Goal: Register for event/course

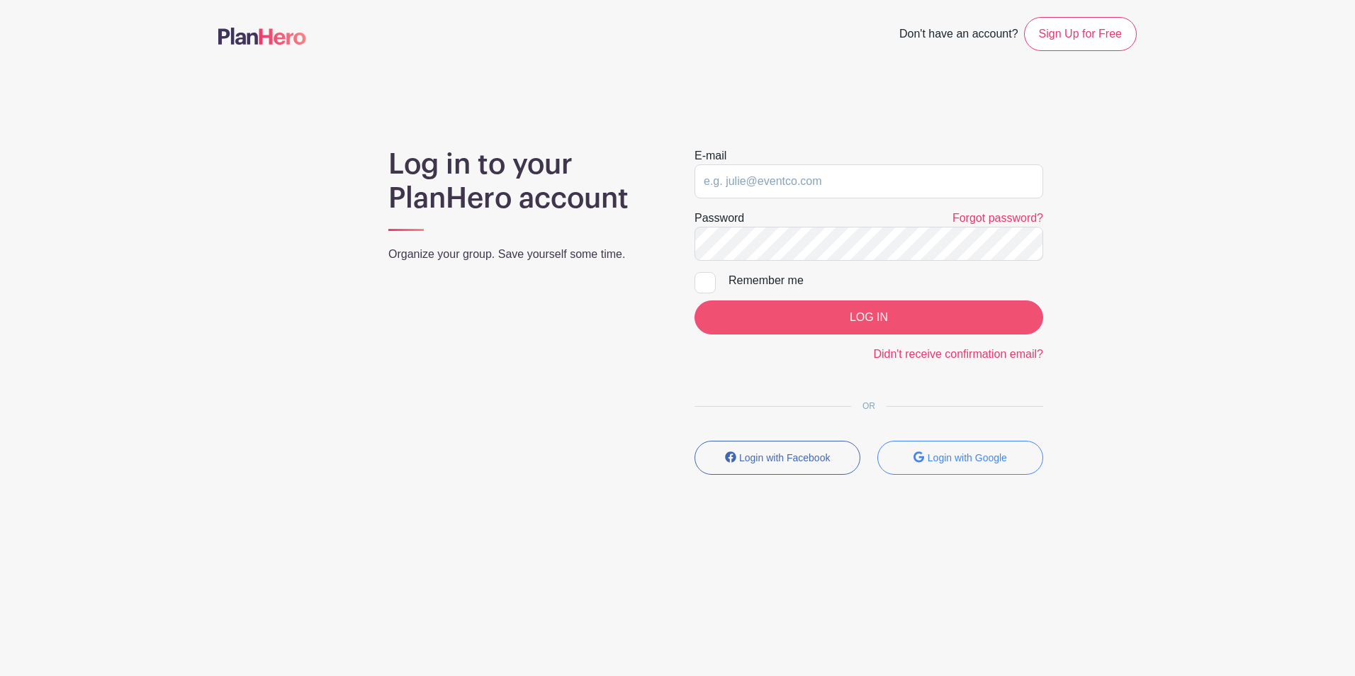
type input "[EMAIL_ADDRESS][DOMAIN_NAME]"
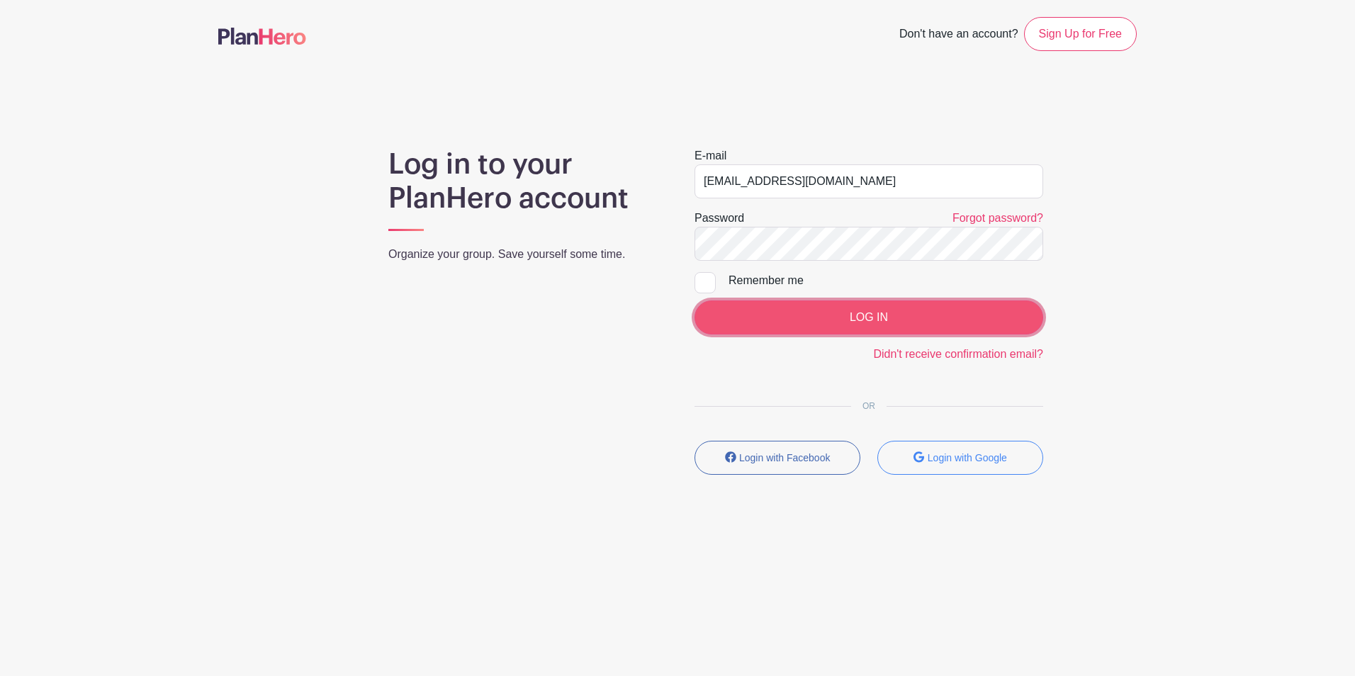
click at [837, 326] on input "LOG IN" at bounding box center [868, 317] width 349 height 34
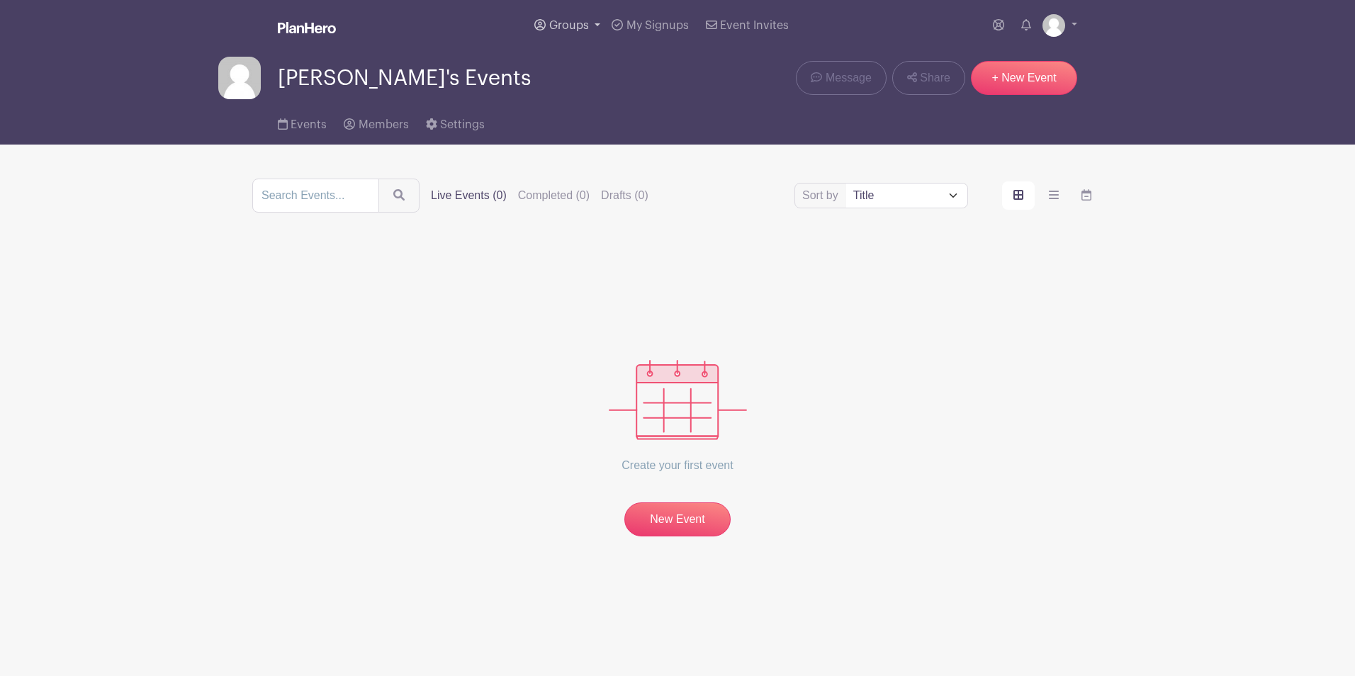
click at [584, 15] on link "Groups" at bounding box center [567, 25] width 77 height 51
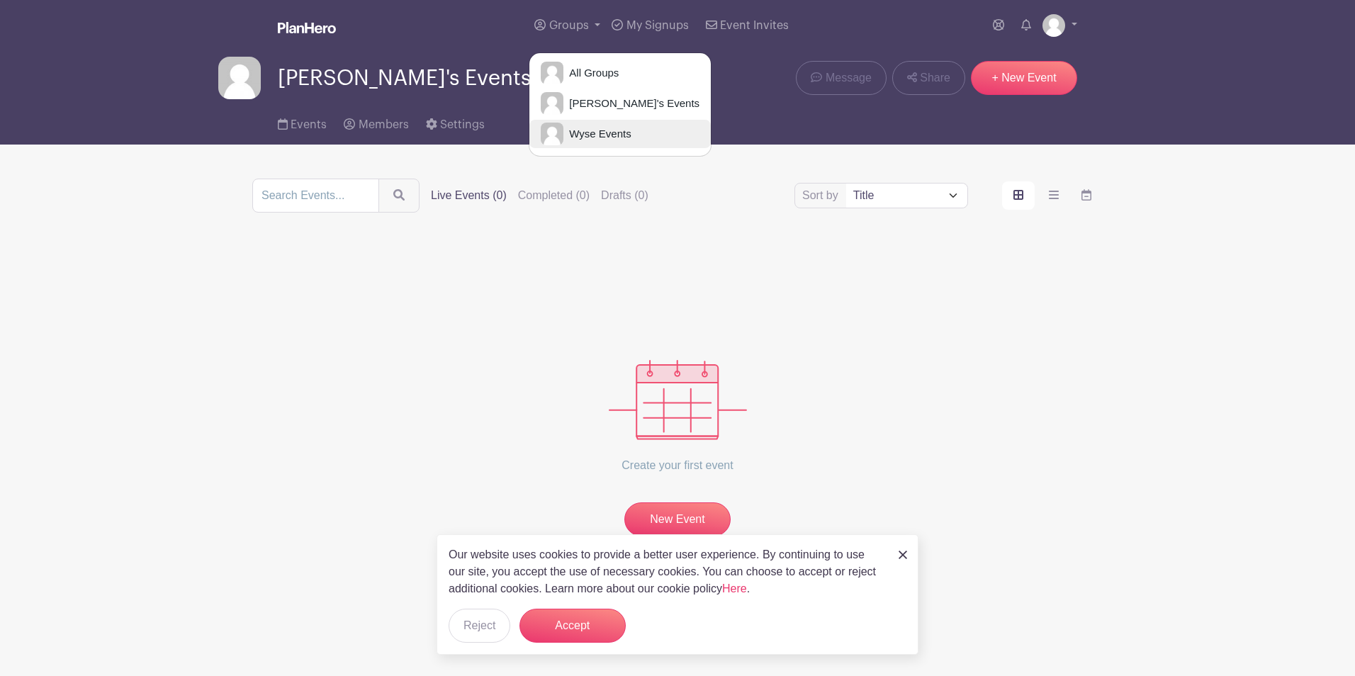
click at [568, 143] on link "Wyse Events" at bounding box center [619, 134] width 181 height 28
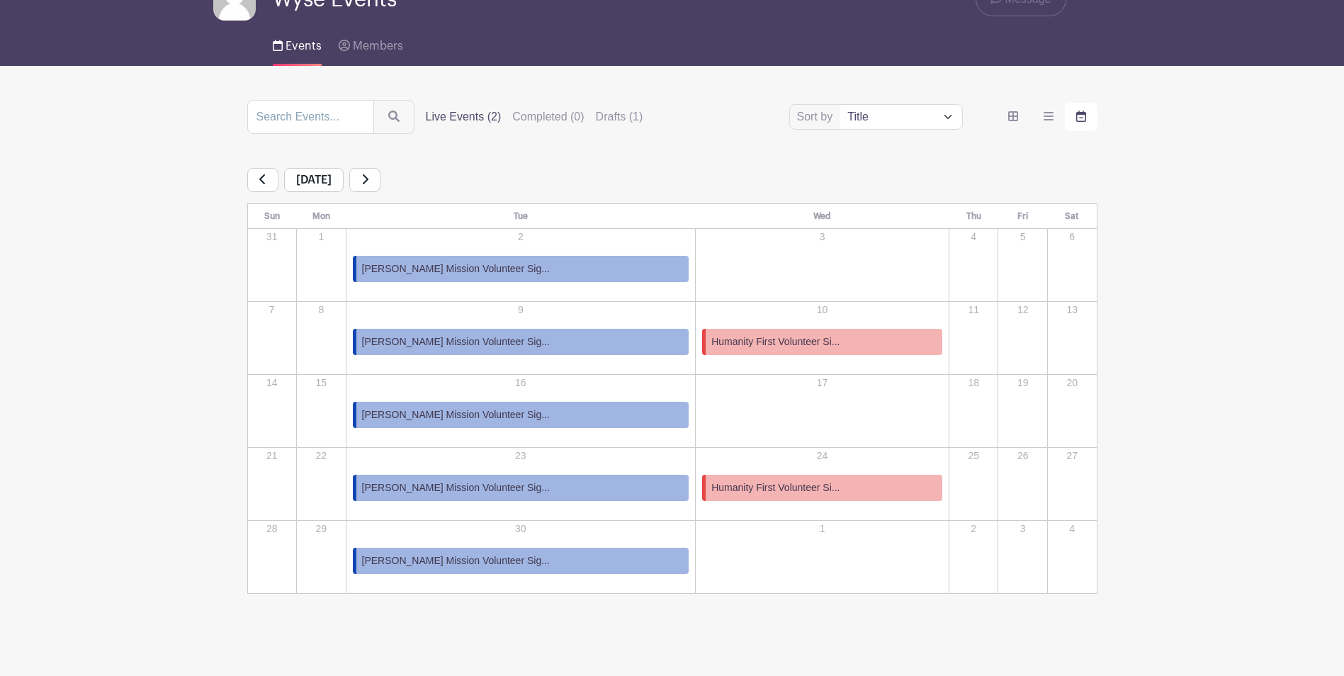
scroll to position [85, 0]
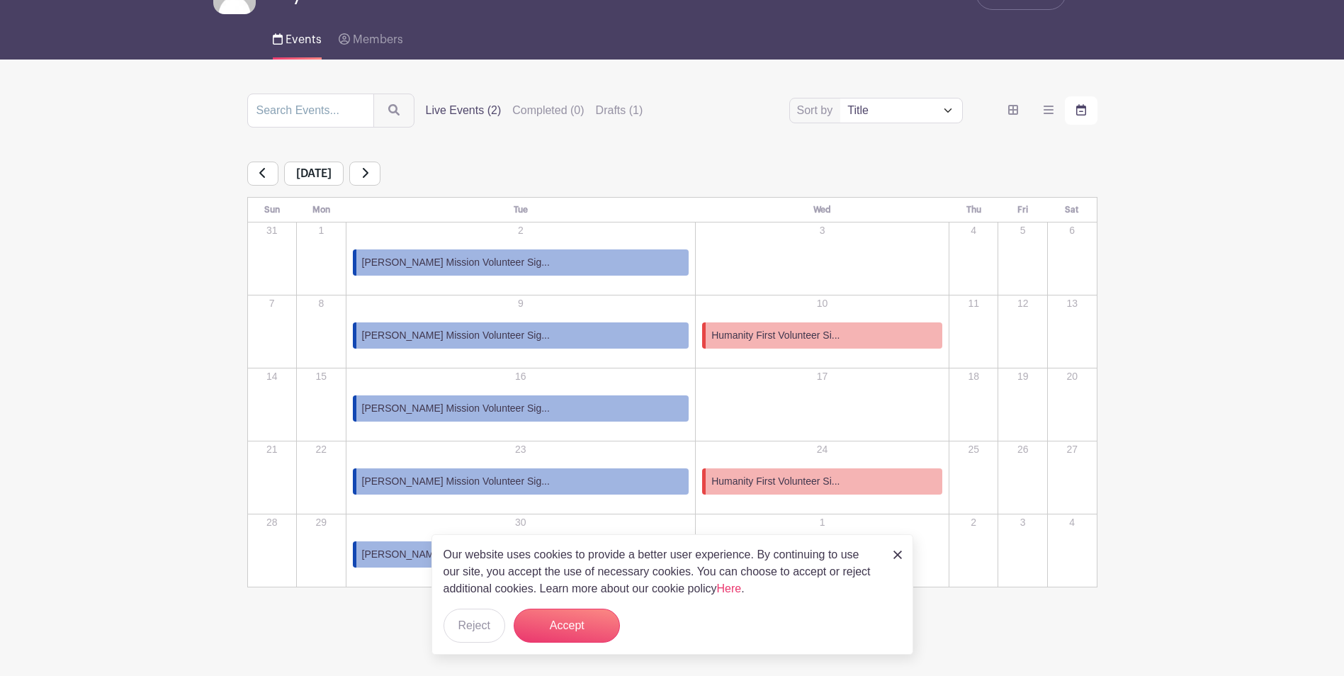
click at [556, 330] on link "[PERSON_NAME] Mission Volunteer Sig..." at bounding box center [521, 335] width 337 height 26
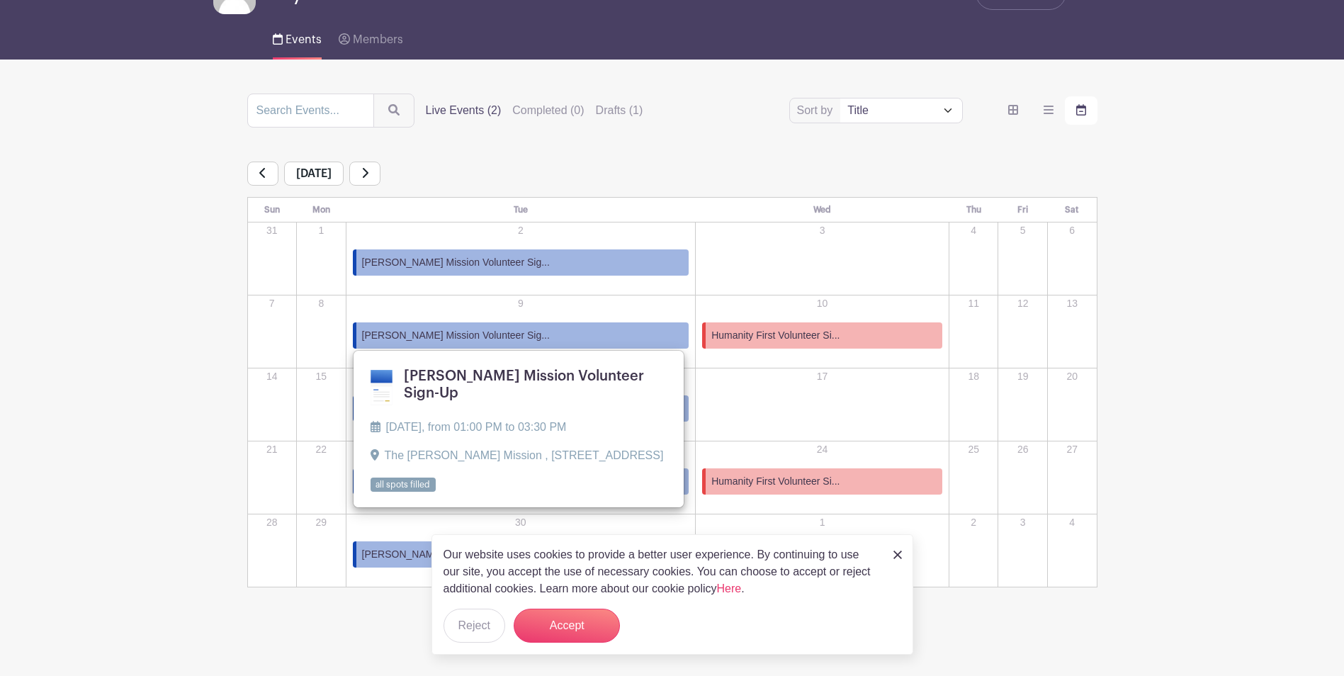
click at [547, 340] on link "[PERSON_NAME] Mission Volunteer Sig..." at bounding box center [521, 335] width 337 height 26
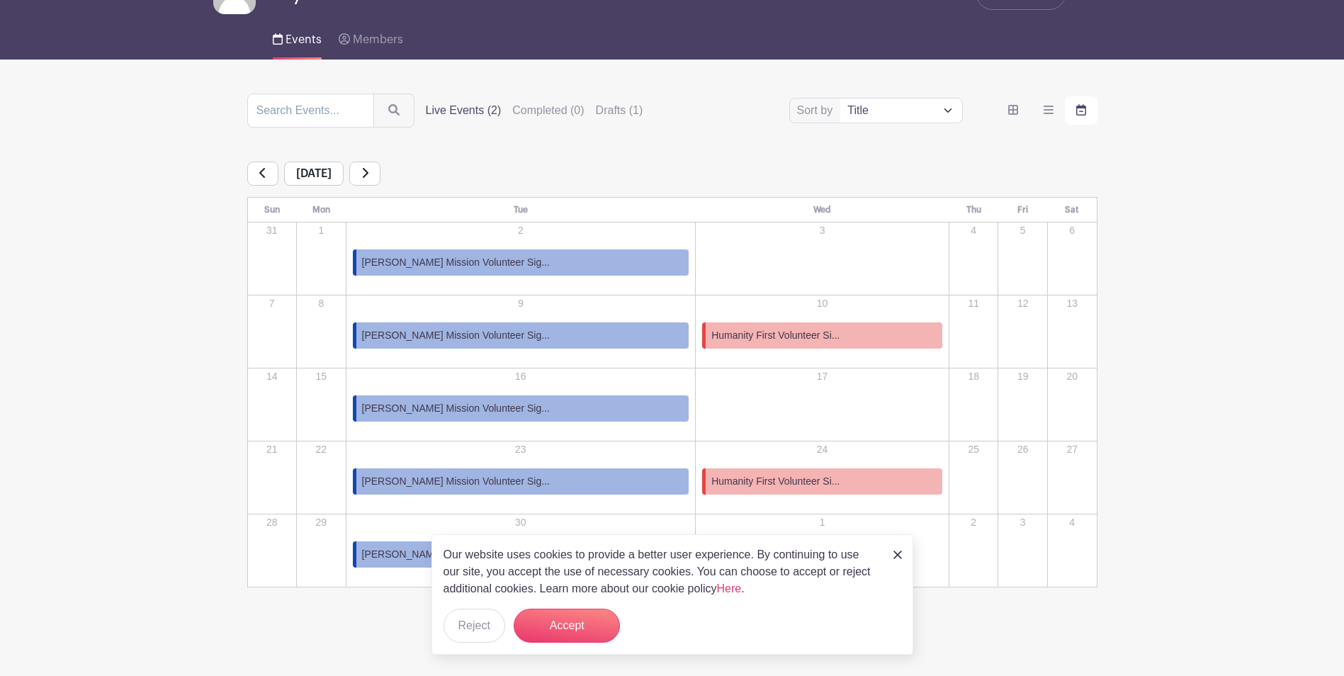
click at [547, 340] on link "[PERSON_NAME] Mission Volunteer Sig..." at bounding box center [521, 335] width 337 height 26
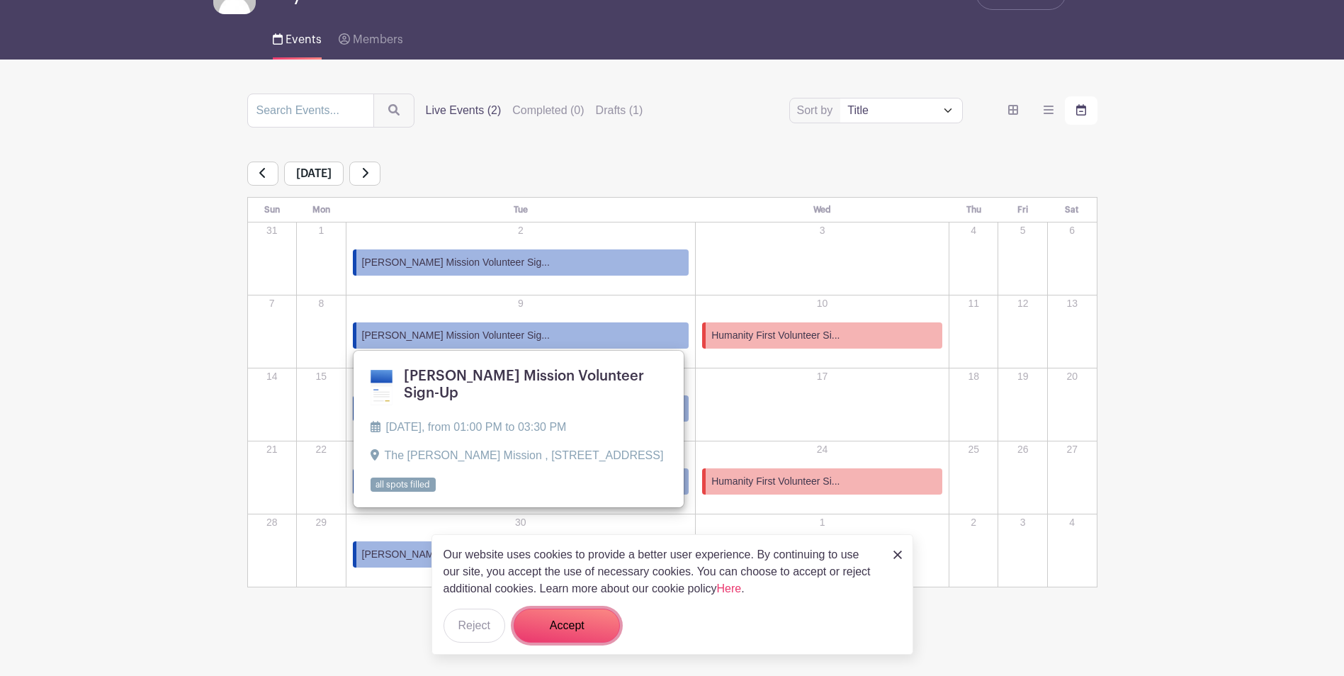
click at [580, 626] on button "Accept" at bounding box center [567, 626] width 106 height 34
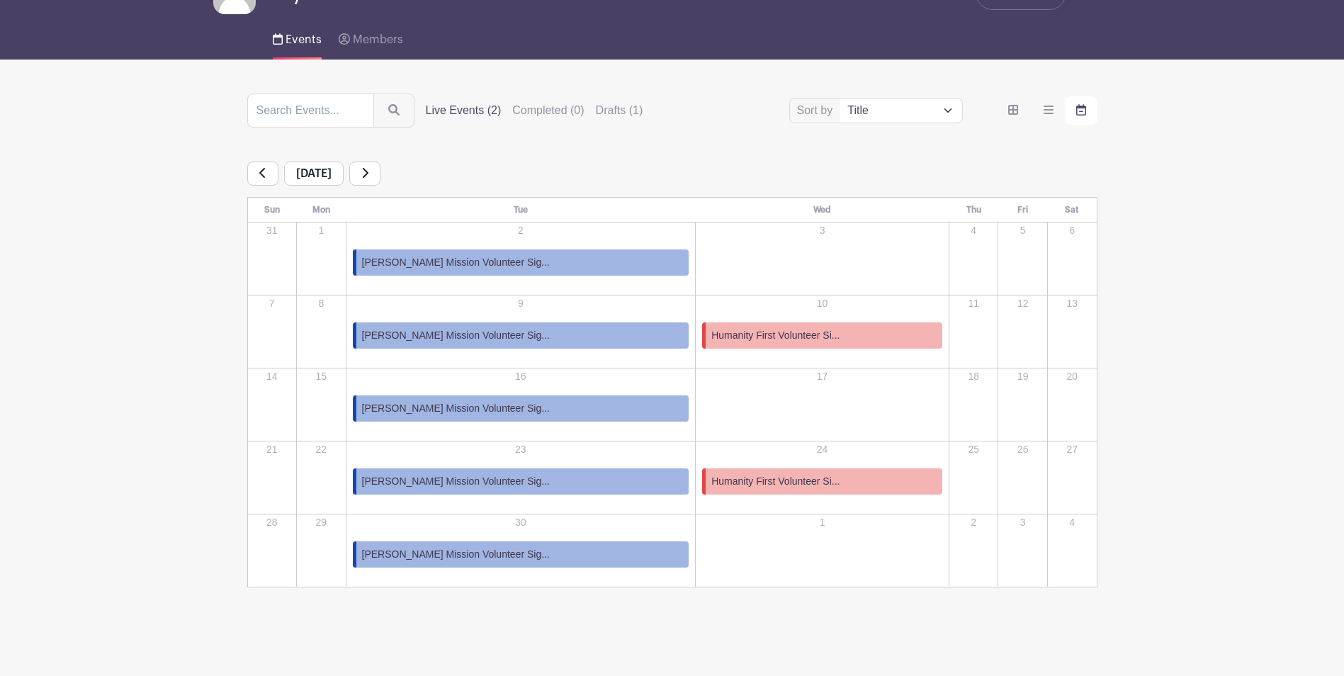
click at [507, 321] on div "9 [PERSON_NAME] Mission Volunteer Sig... [PERSON_NAME] Mission Volunteer Sign-U…" at bounding box center [521, 331] width 348 height 71
click at [504, 337] on link "[PERSON_NAME] Mission Volunteer Sig..." at bounding box center [521, 335] width 337 height 26
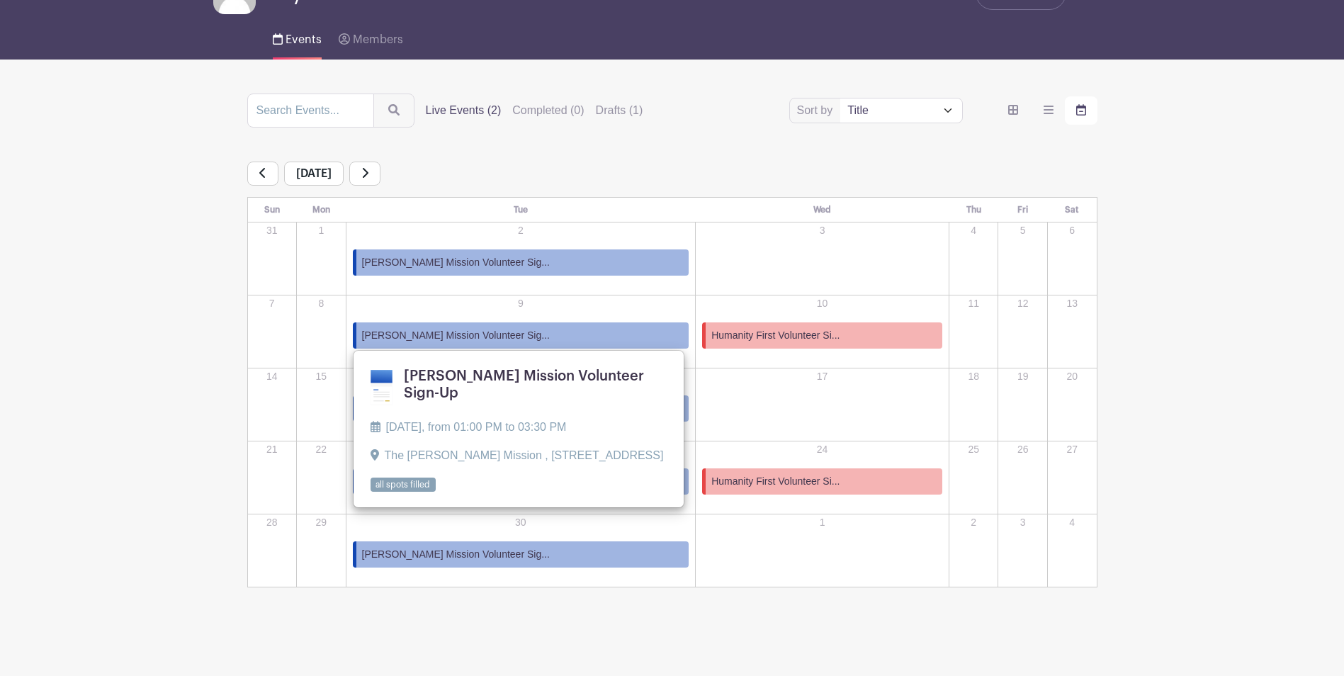
click at [371, 492] on link at bounding box center [371, 492] width 0 height 0
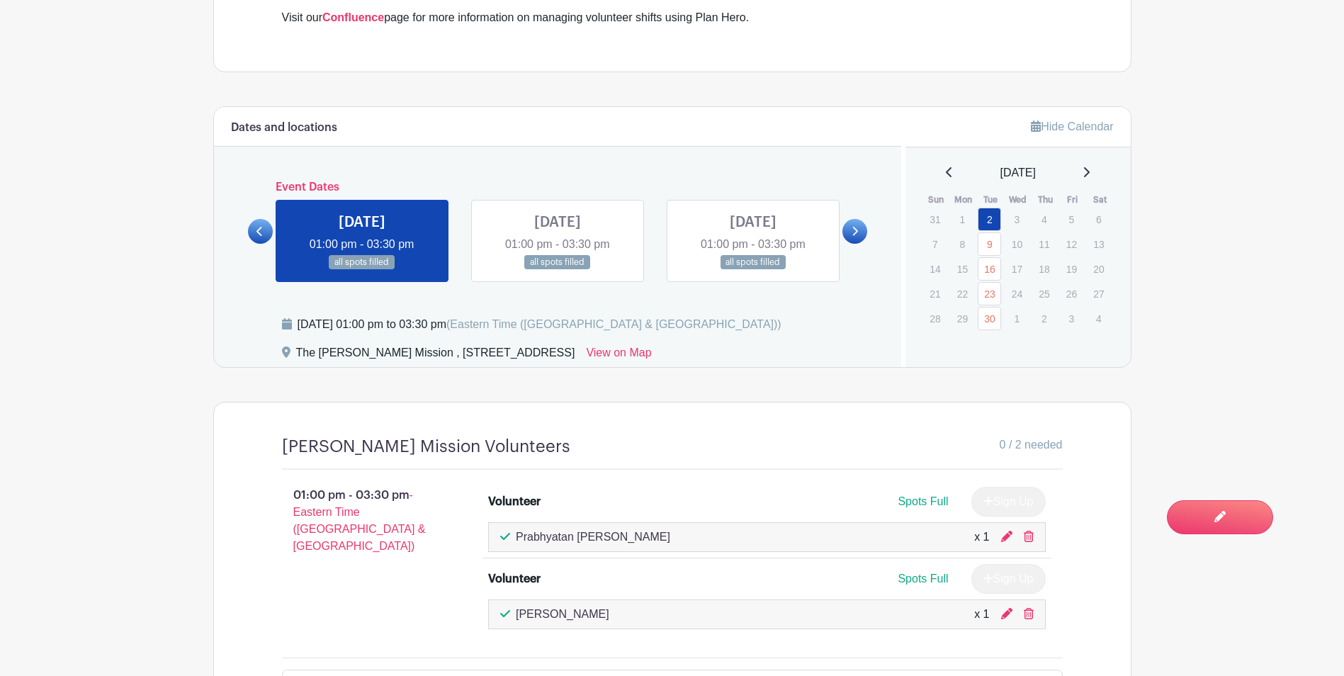
scroll to position [779, 0]
click at [558, 269] on link at bounding box center [558, 269] width 0 height 0
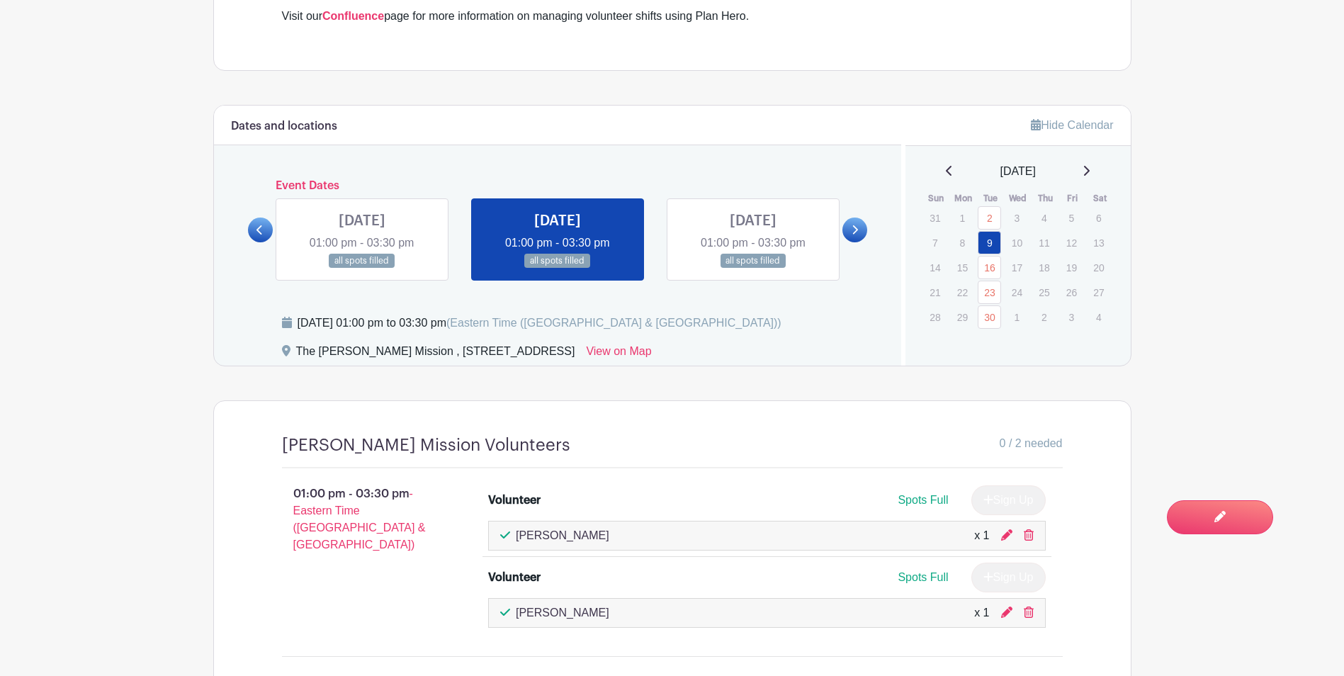
click at [862, 218] on link at bounding box center [854, 230] width 25 height 25
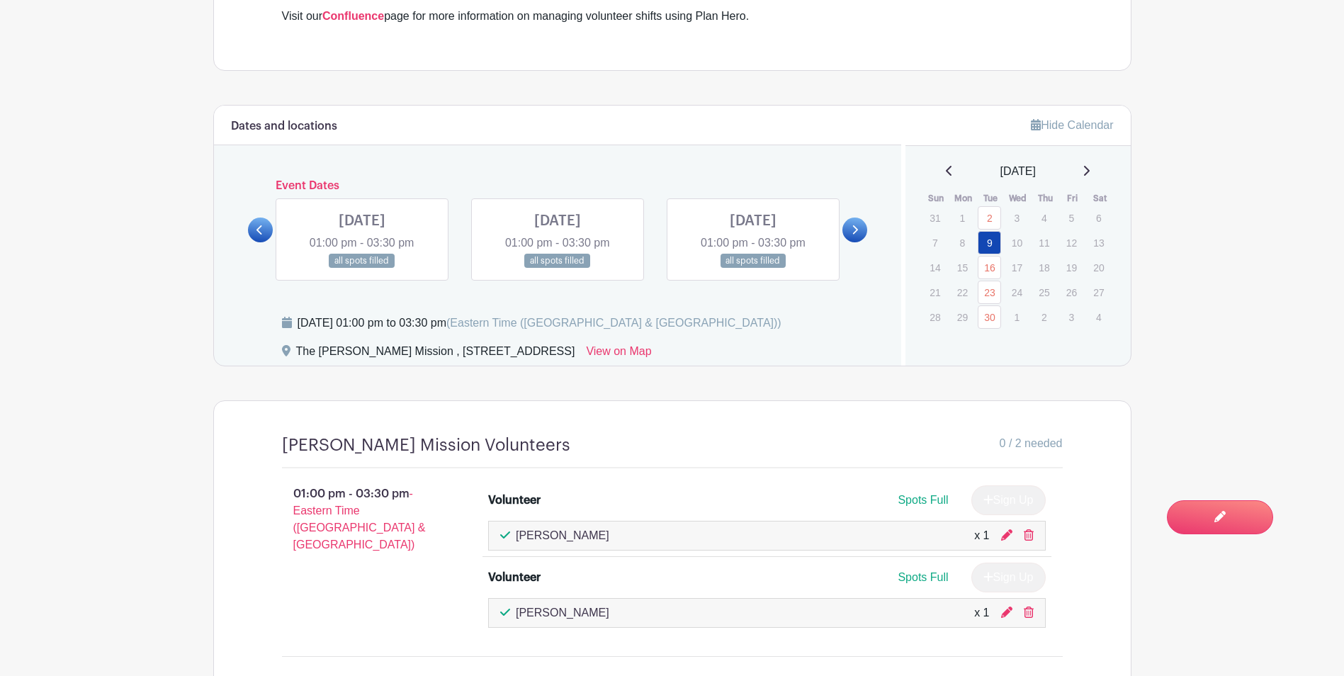
click at [266, 222] on link at bounding box center [260, 230] width 25 height 25
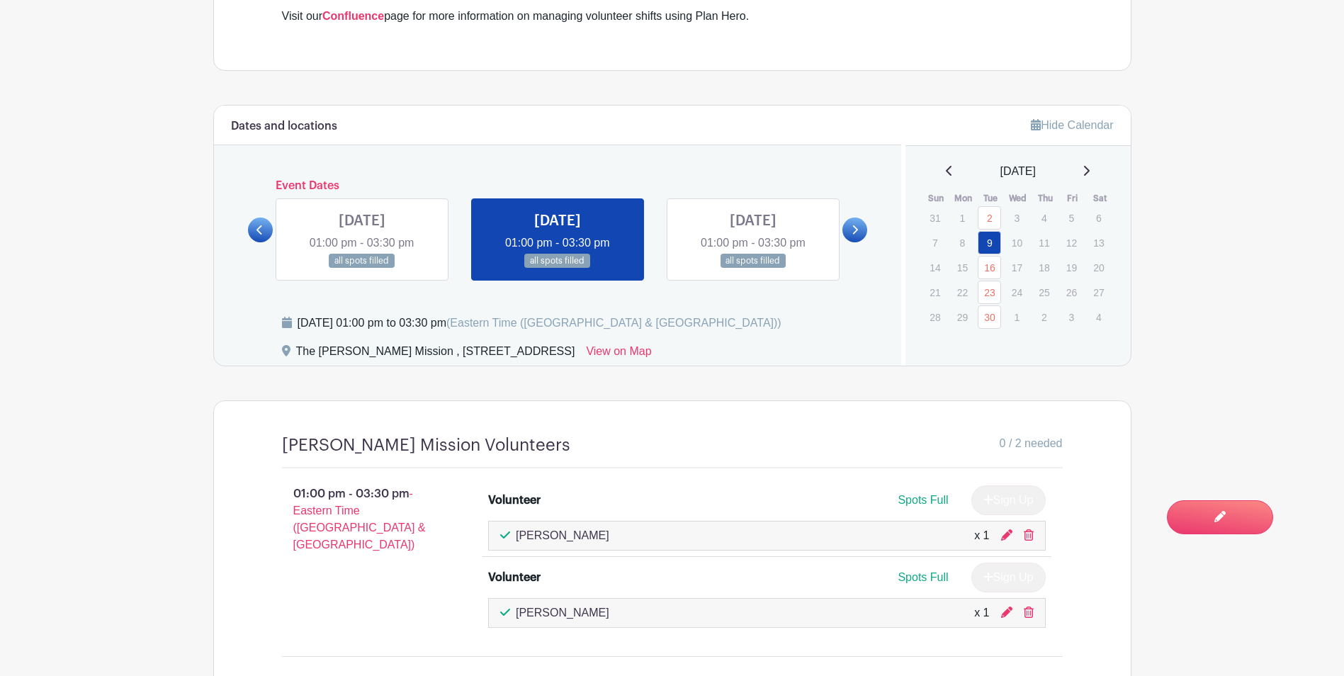
click at [362, 269] on link at bounding box center [362, 269] width 0 height 0
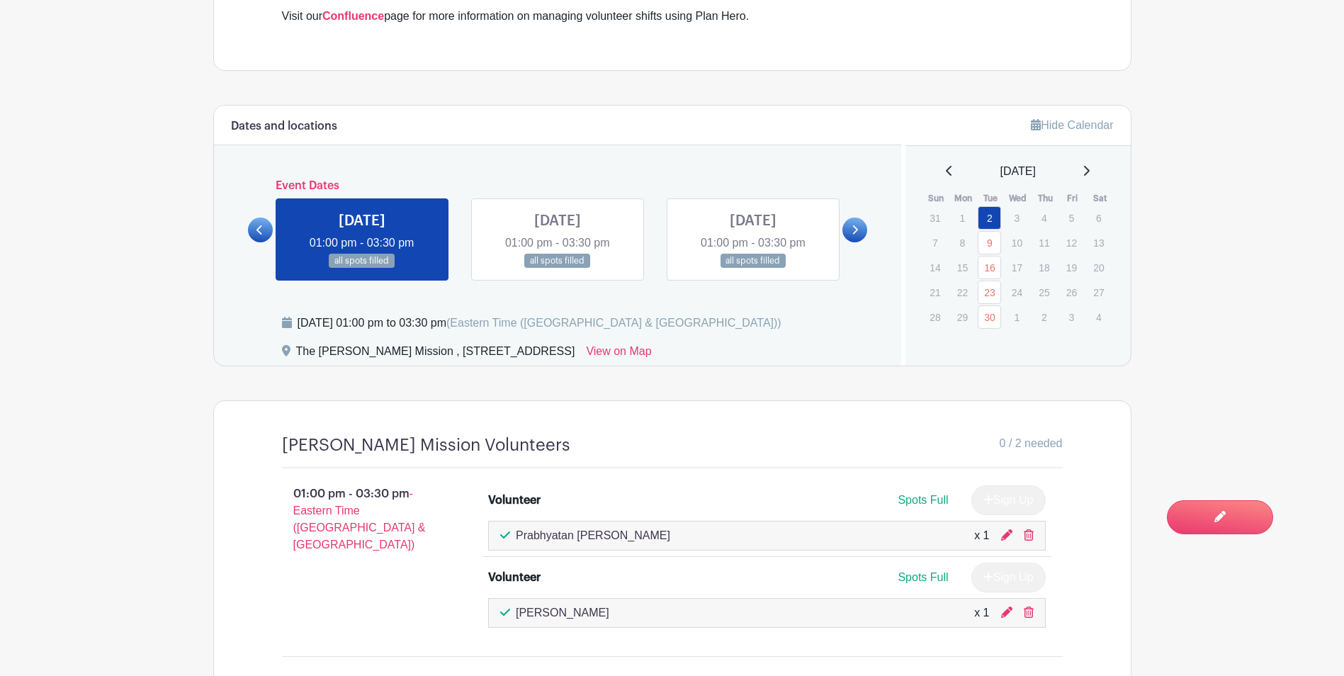
click at [558, 269] on link at bounding box center [558, 269] width 0 height 0
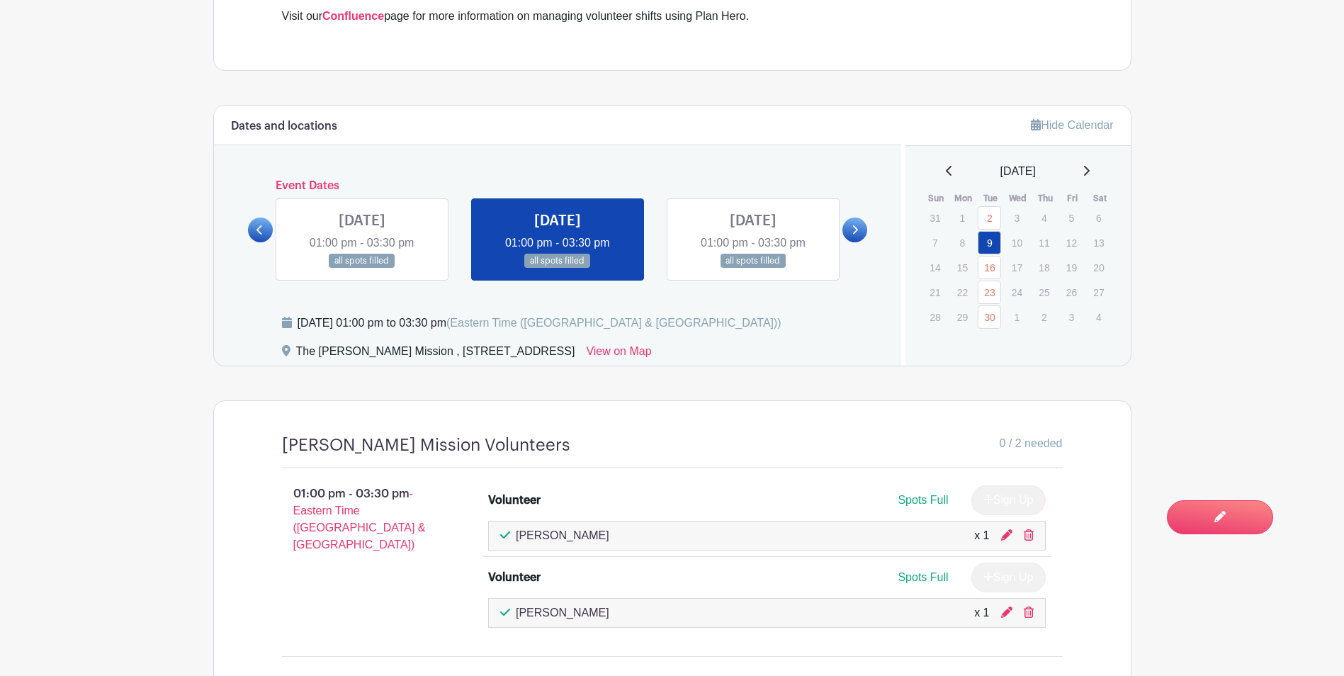
click at [753, 269] on link at bounding box center [753, 269] width 0 height 0
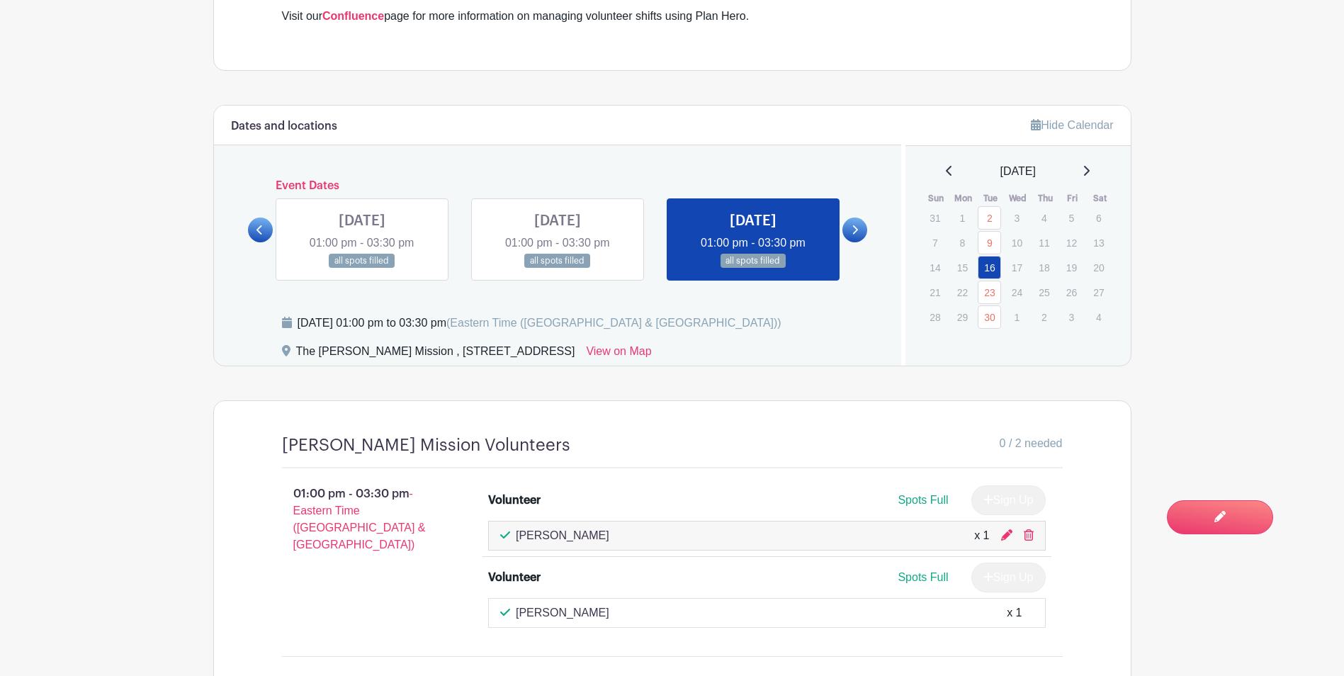
click at [558, 269] on link at bounding box center [558, 269] width 0 height 0
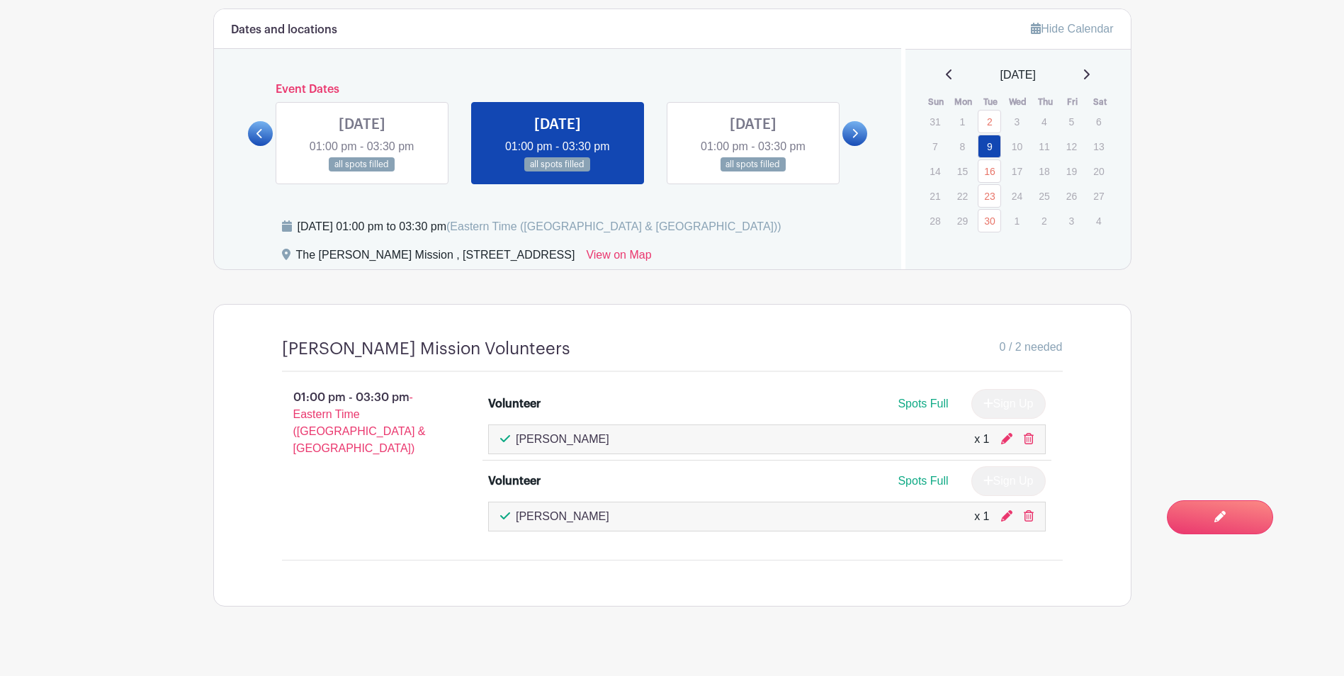
scroll to position [884, 0]
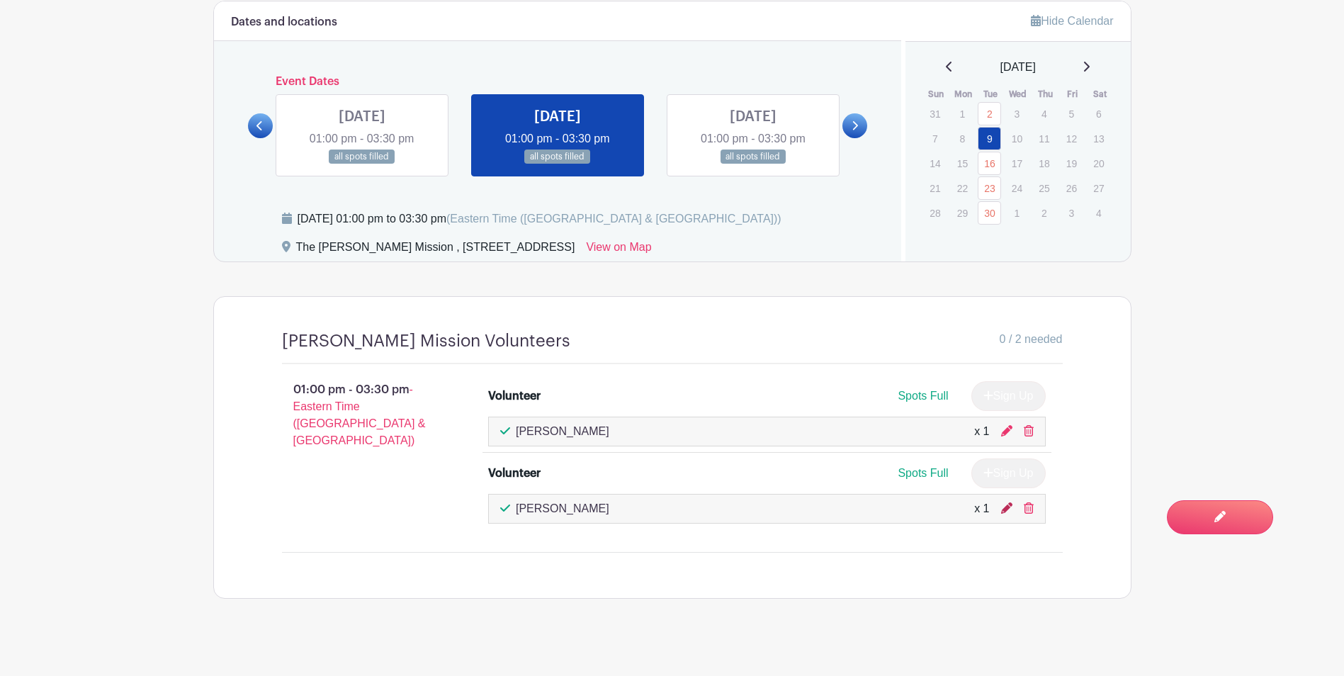
click at [1005, 502] on icon at bounding box center [1006, 507] width 11 height 11
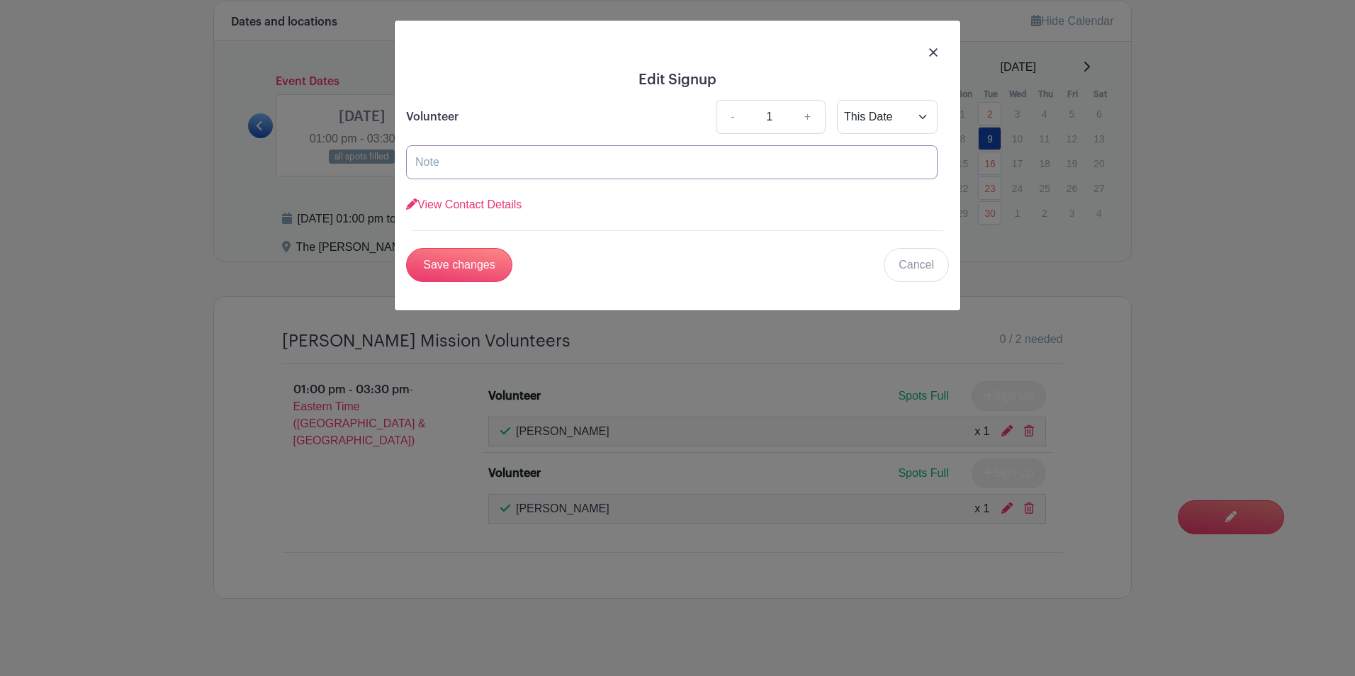
click at [513, 168] on input "text" at bounding box center [671, 162] width 531 height 34
click at [931, 53] on img at bounding box center [933, 52] width 9 height 9
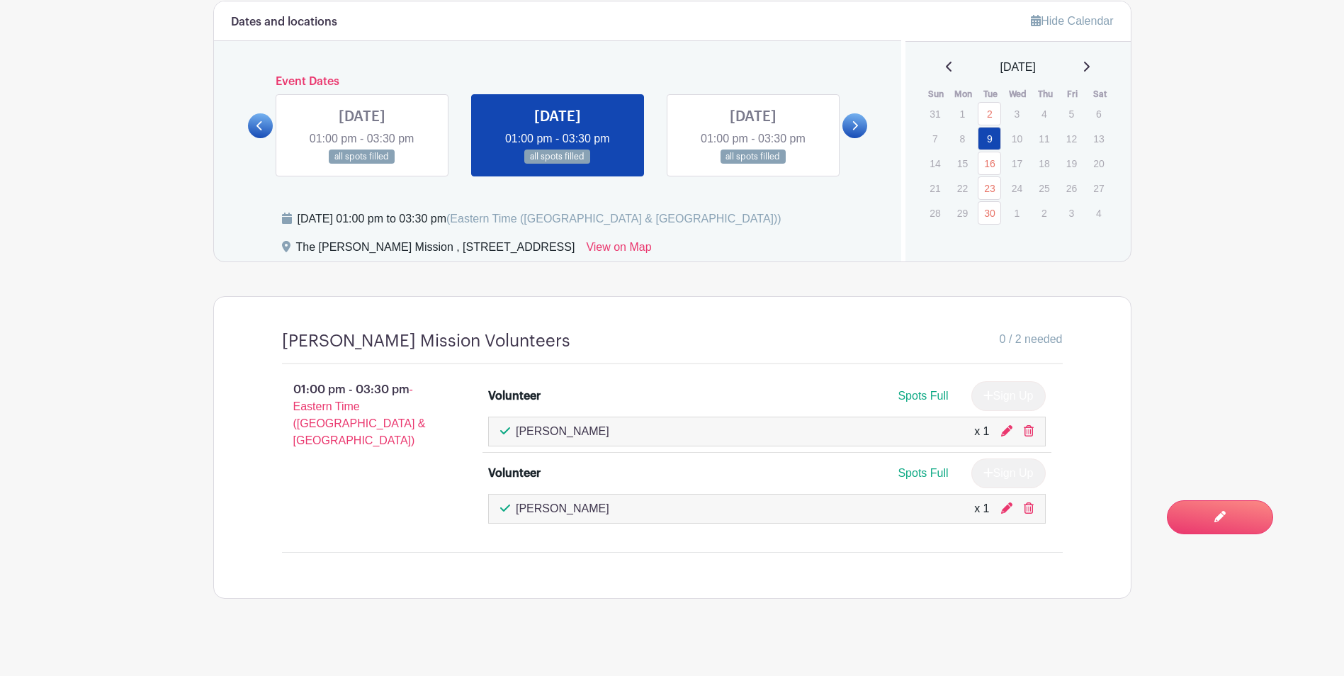
click at [785, 500] on div "[PERSON_NAME] x 1" at bounding box center [767, 508] width 534 height 17
drag, startPoint x: 494, startPoint y: 495, endPoint x: 529, endPoint y: 497, distance: 35.5
click at [495, 495] on div "[PERSON_NAME] x 1" at bounding box center [767, 509] width 558 height 30
drag, startPoint x: 935, startPoint y: 551, endPoint x: 935, endPoint y: 543, distance: 7.8
click at [935, 550] on div "[PERSON_NAME] Mission Volunteers 0 / 2 needed 01:00 pm - 03:30 pm - Eastern Tim…" at bounding box center [672, 447] width 849 height 301
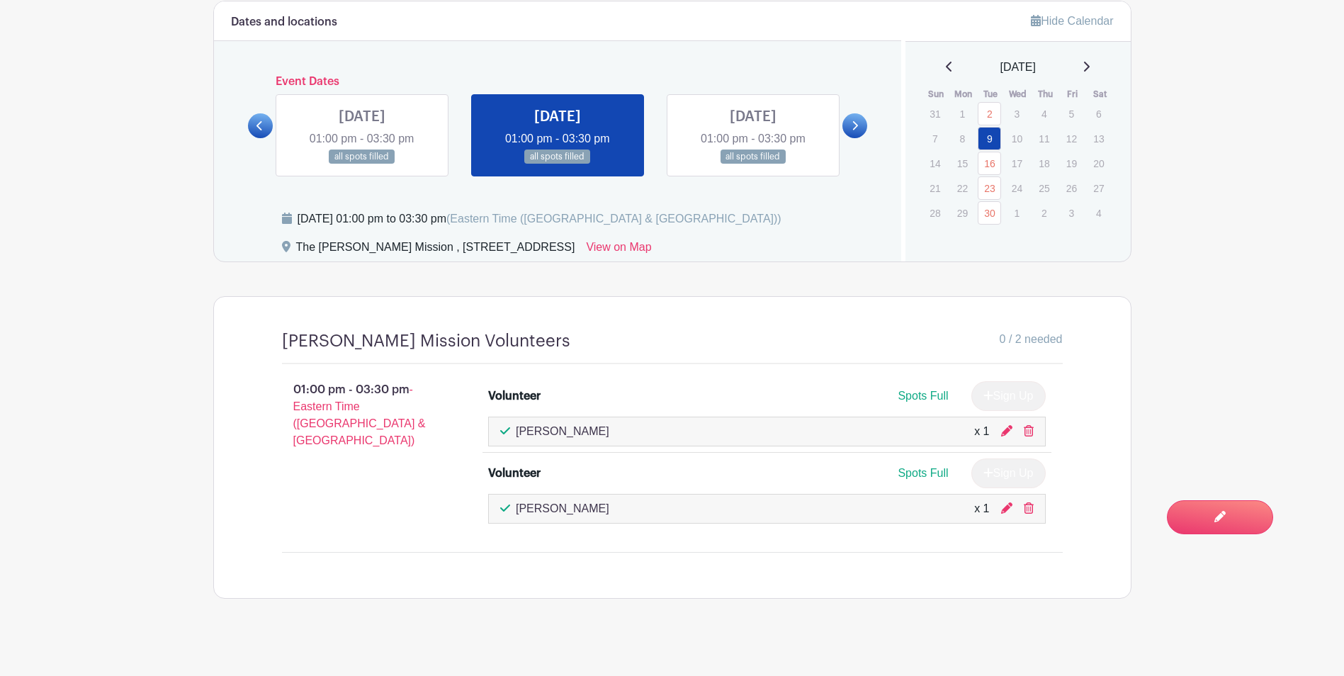
click at [992, 464] on div "Sign Up" at bounding box center [1003, 473] width 86 height 30
click at [1005, 502] on icon at bounding box center [1006, 507] width 11 height 11
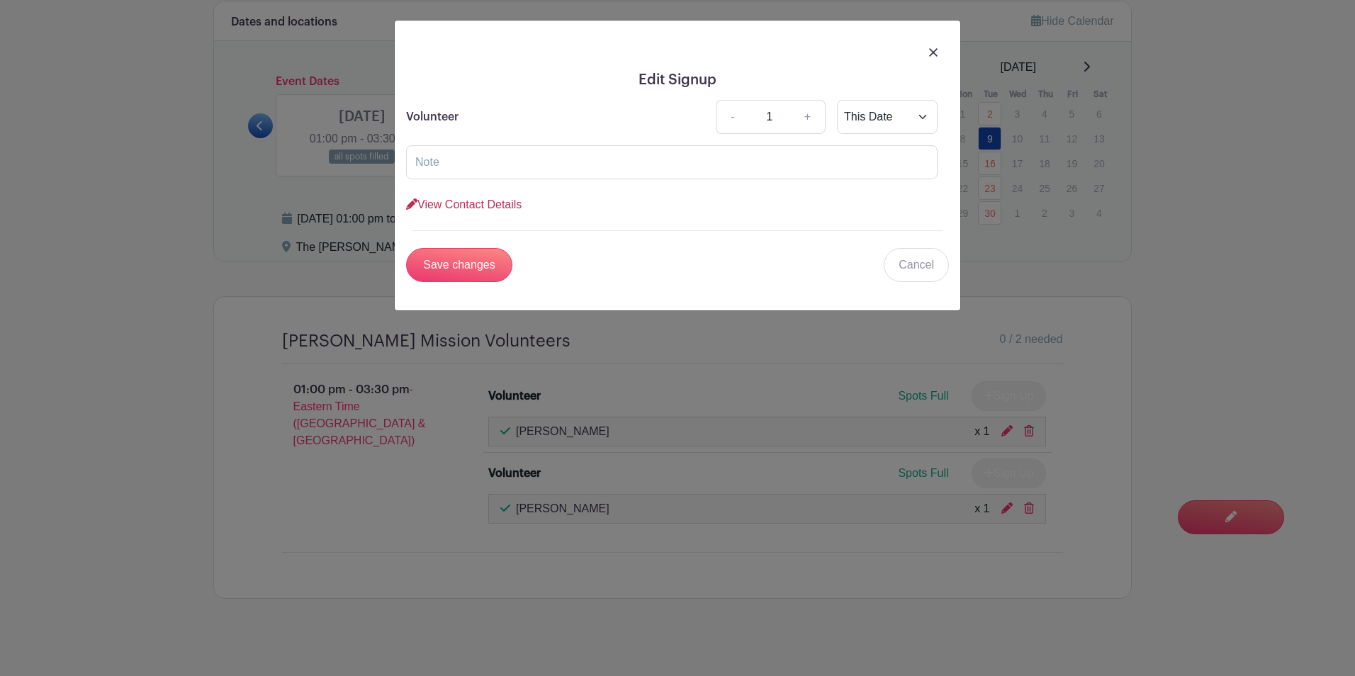
click at [471, 203] on link "View Contact Details" at bounding box center [463, 204] width 115 height 12
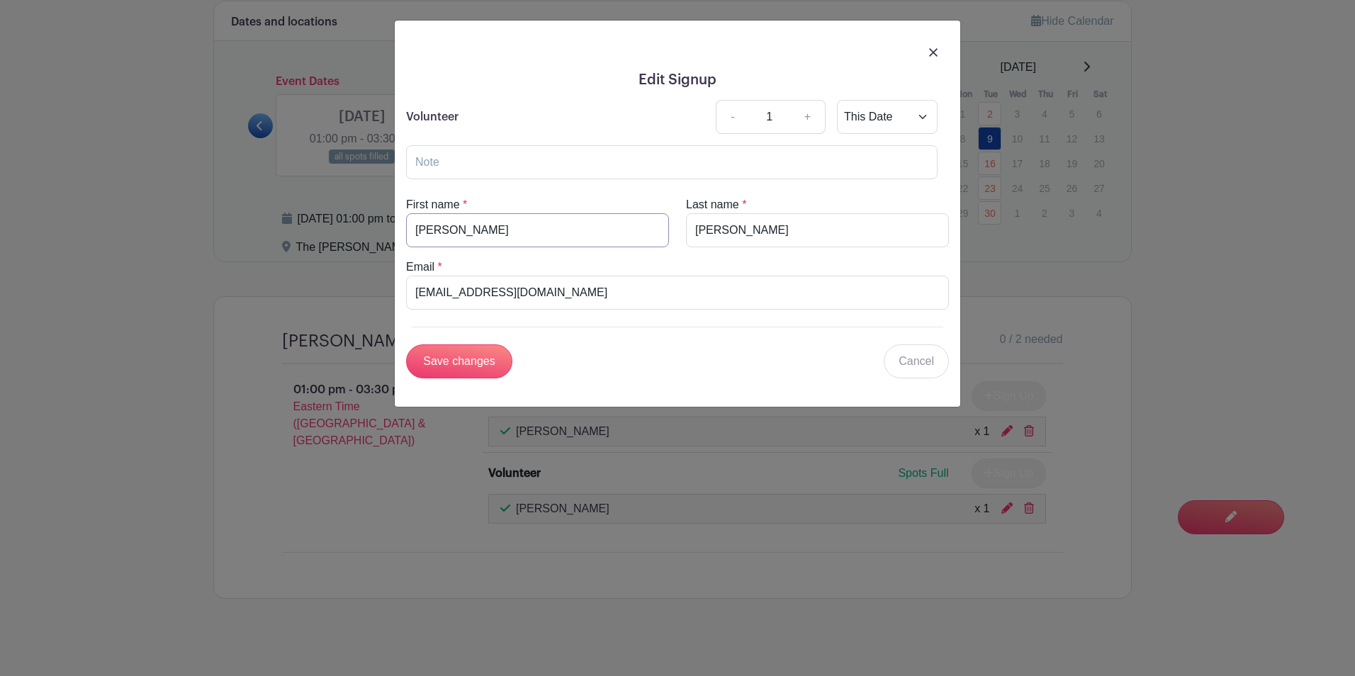
drag, startPoint x: 478, startPoint y: 232, endPoint x: 383, endPoint y: 247, distance: 96.1
click at [379, 247] on div "Edit Signup Volunteer - 1 + This Date Select Dates Select Dates View Contact De…" at bounding box center [677, 338] width 1355 height 676
type input "Chao"
drag, startPoint x: 746, startPoint y: 227, endPoint x: 661, endPoint y: 237, distance: 85.7
click at [661, 237] on div "First name * [PERSON_NAME] Last name * [PERSON_NAME]" at bounding box center [677, 221] width 560 height 51
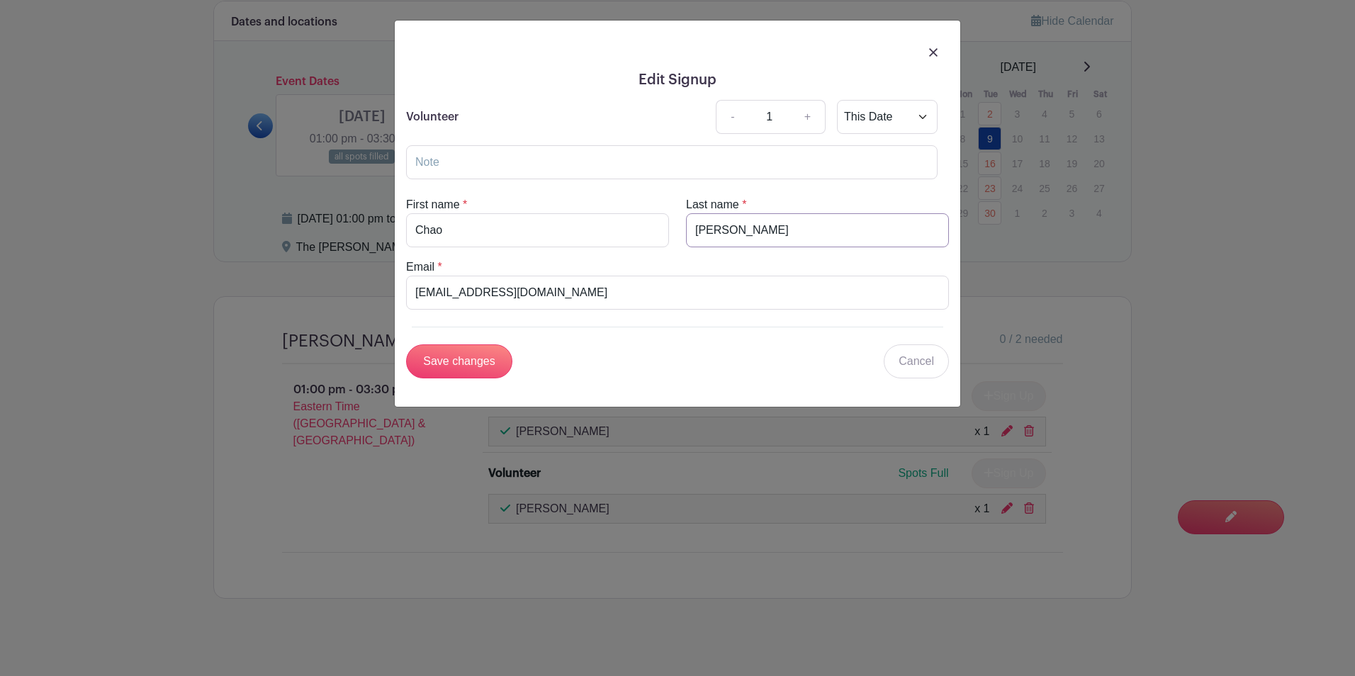
type input "r"
type input "Ding"
drag, startPoint x: 639, startPoint y: 291, endPoint x: 442, endPoint y: 290, distance: 197.0
click at [395, 309] on div "Edit Signup Volunteer - 1 + This Date Select Dates Select Dates View Contact De…" at bounding box center [677, 214] width 565 height 386
click at [480, 295] on input "[EMAIL_ADDRESS][DOMAIN_NAME]" at bounding box center [677, 293] width 543 height 34
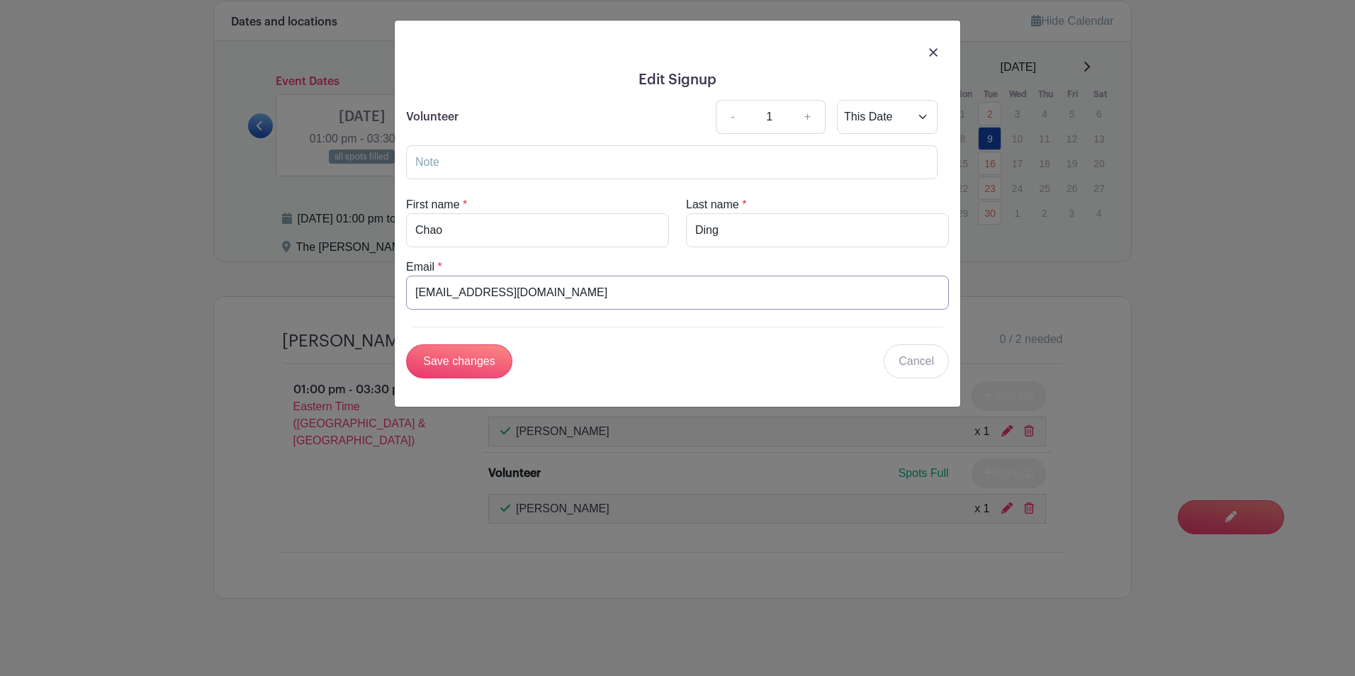
drag, startPoint x: 480, startPoint y: 290, endPoint x: 404, endPoint y: 299, distance: 77.0
click at [405, 299] on div "Email * [PERSON_NAME][EMAIL_ADDRESS][DOMAIN_NAME]" at bounding box center [677, 284] width 560 height 51
type input "[EMAIL_ADDRESS][DOMAIN_NAME]"
click at [445, 351] on input "Save changes" at bounding box center [459, 361] width 106 height 34
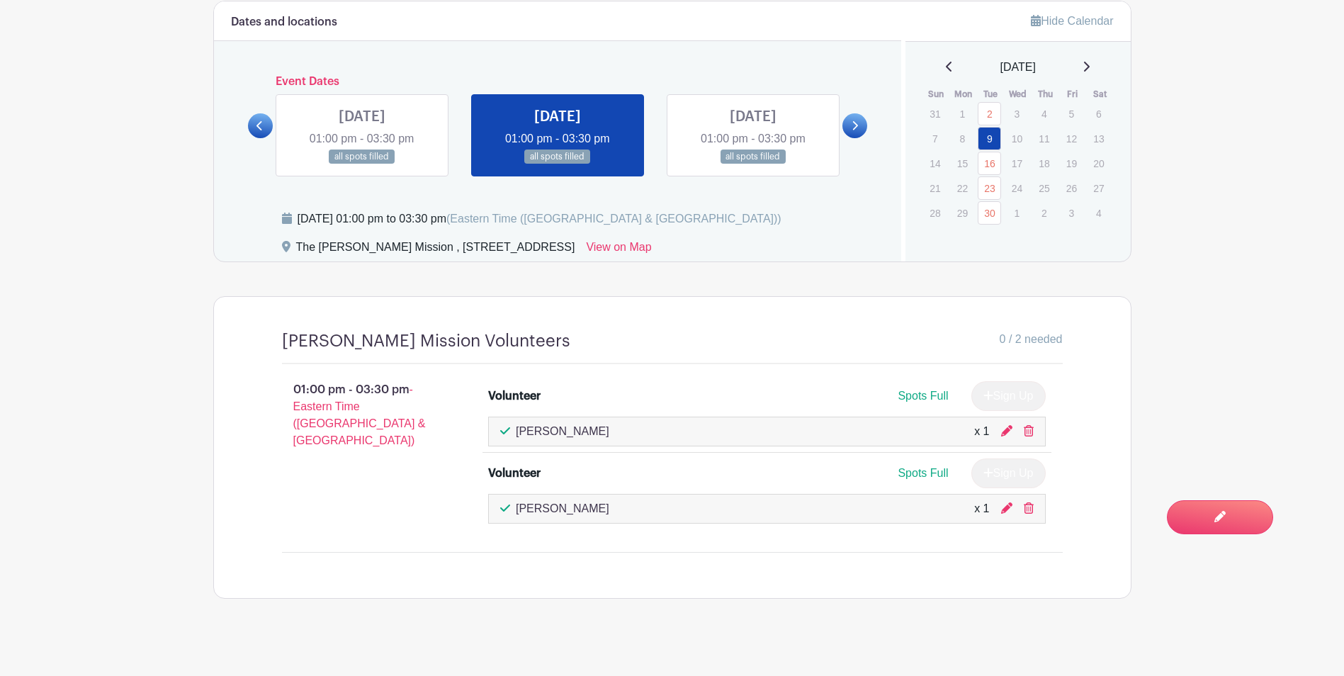
drag, startPoint x: 126, startPoint y: 641, endPoint x: 439, endPoint y: 621, distance: 313.1
click at [1007, 502] on icon at bounding box center [1006, 507] width 11 height 11
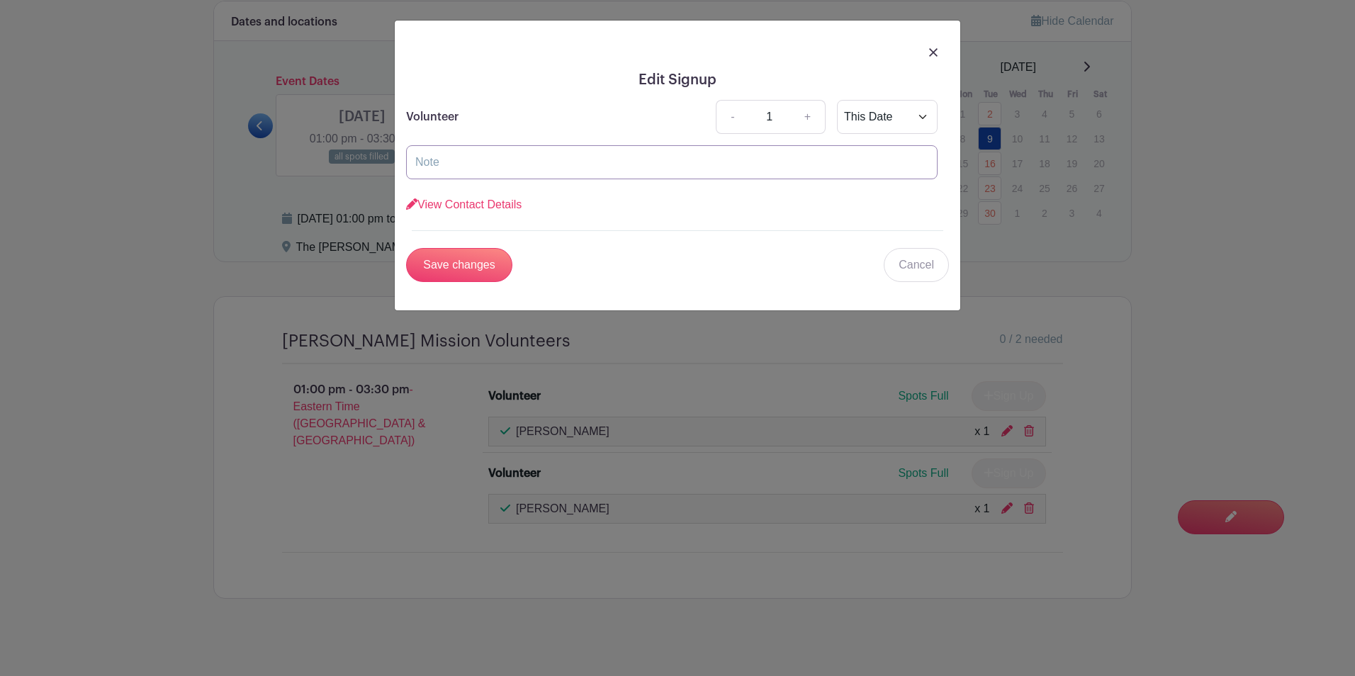
click at [719, 162] on input "text" at bounding box center [671, 162] width 531 height 34
click at [448, 205] on link "View Contact Details" at bounding box center [463, 204] width 115 height 12
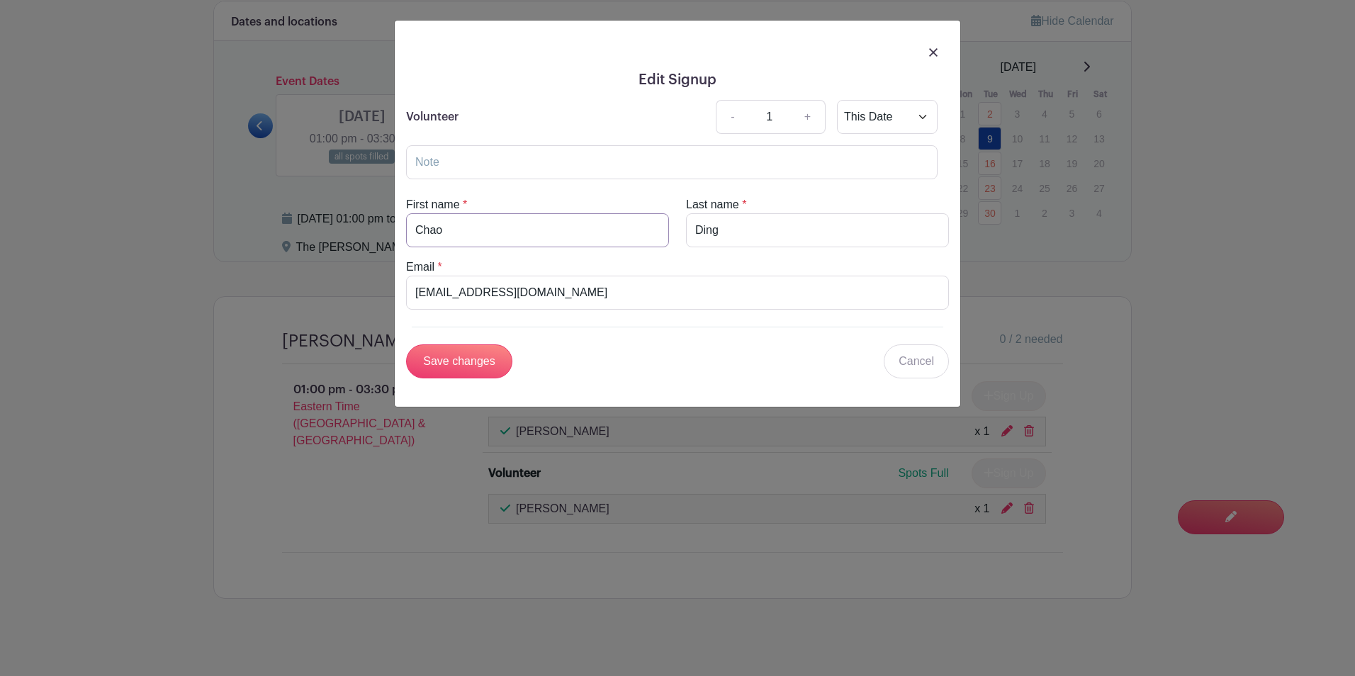
drag, startPoint x: 476, startPoint y: 229, endPoint x: 352, endPoint y: 259, distance: 127.7
click at [342, 260] on div "Edit Signup Volunteer - 1 + This Date Select Dates Select Dates View Contact De…" at bounding box center [677, 338] width 1355 height 676
type input "[PERSON_NAME]"
drag, startPoint x: 740, startPoint y: 233, endPoint x: 597, endPoint y: 245, distance: 142.9
click at [595, 245] on div "First name * [PERSON_NAME] Last name * [PERSON_NAME]" at bounding box center [677, 221] width 560 height 51
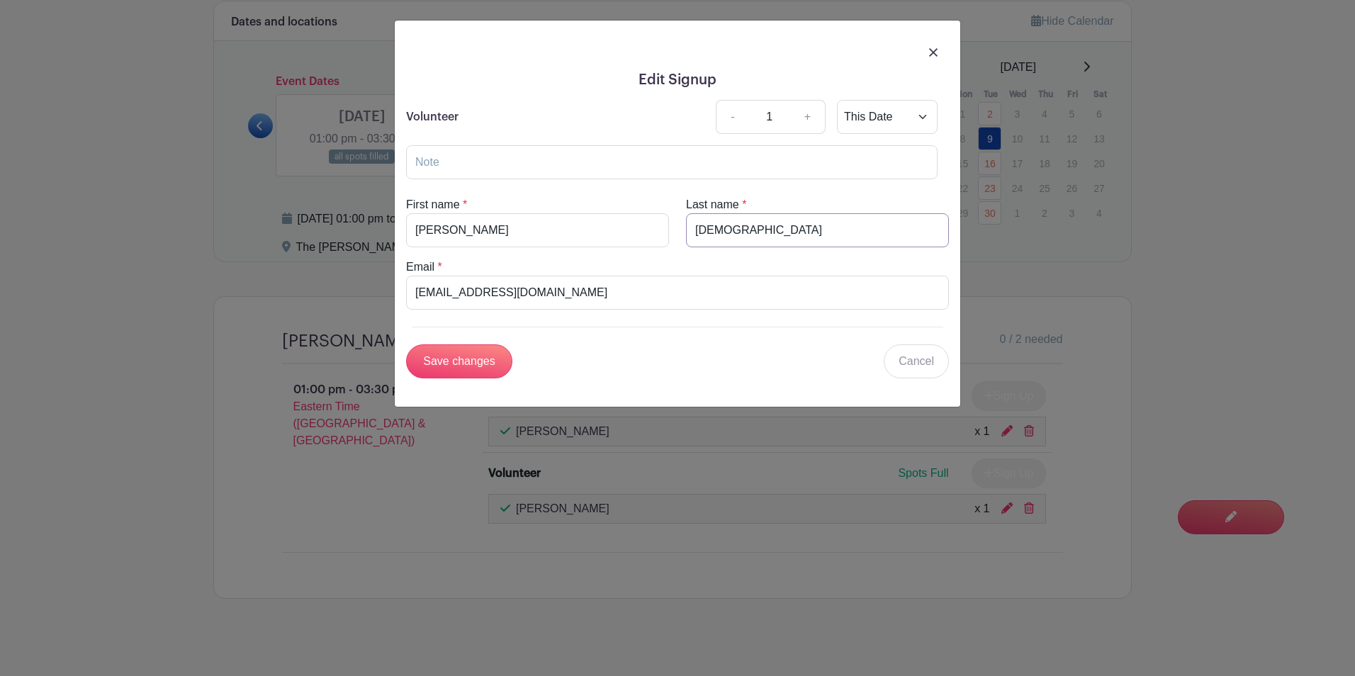
type input "[DEMOGRAPHIC_DATA]"
drag, startPoint x: 440, startPoint y: 289, endPoint x: 402, endPoint y: 301, distance: 39.4
click at [402, 301] on div "Email * [EMAIL_ADDRESS][DOMAIN_NAME]" at bounding box center [677, 284] width 560 height 51
type input "[EMAIL_ADDRESS][DOMAIN_NAME]"
click at [439, 366] on input "Save changes" at bounding box center [459, 361] width 106 height 34
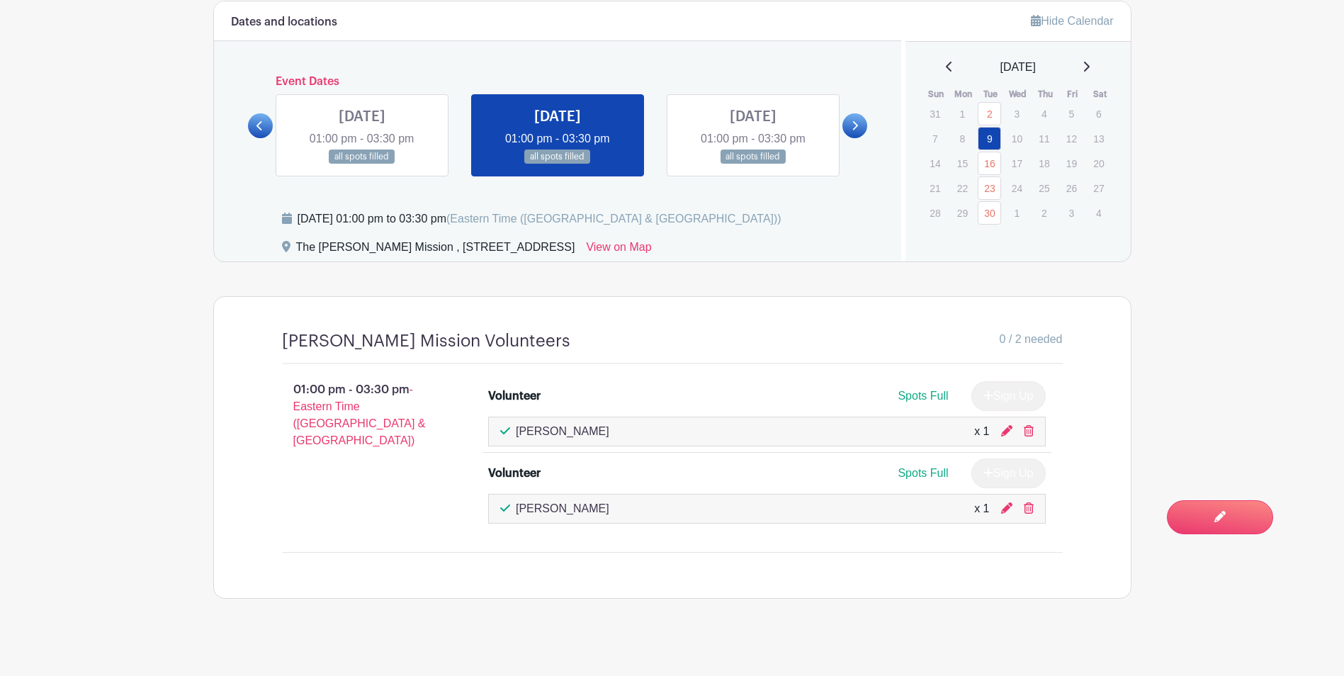
drag, startPoint x: 1268, startPoint y: 273, endPoint x: 1139, endPoint y: 346, distance: 148.2
click at [841, 586] on div "[PERSON_NAME] Mission Volunteers 0 / 2 needed 01:00 pm - 03:30 pm - Eastern Tim…" at bounding box center [672, 447] width 849 height 301
